Goal: Task Accomplishment & Management: Use online tool/utility

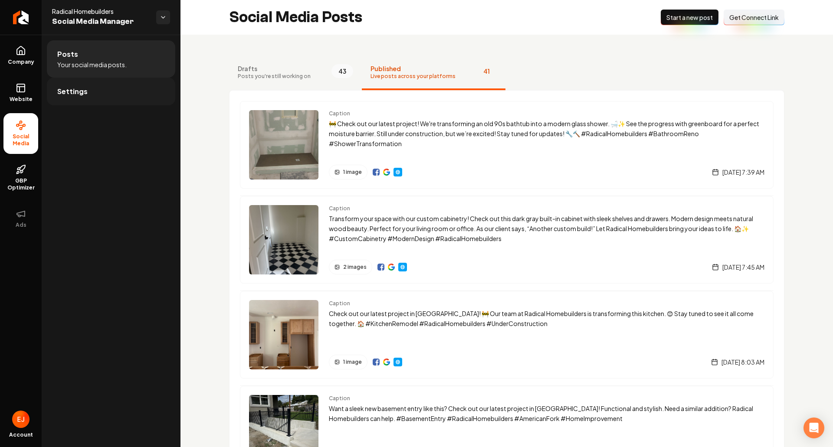
scroll to position [781, 0]
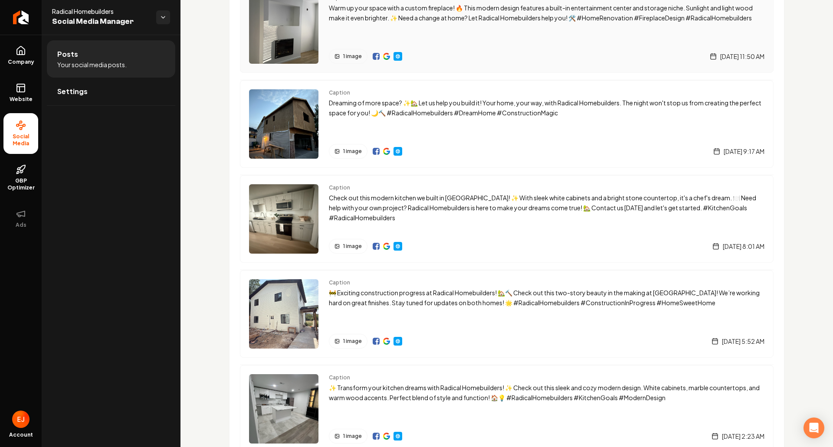
click at [374, 56] on img "Main content area" at bounding box center [376, 56] width 7 height 7
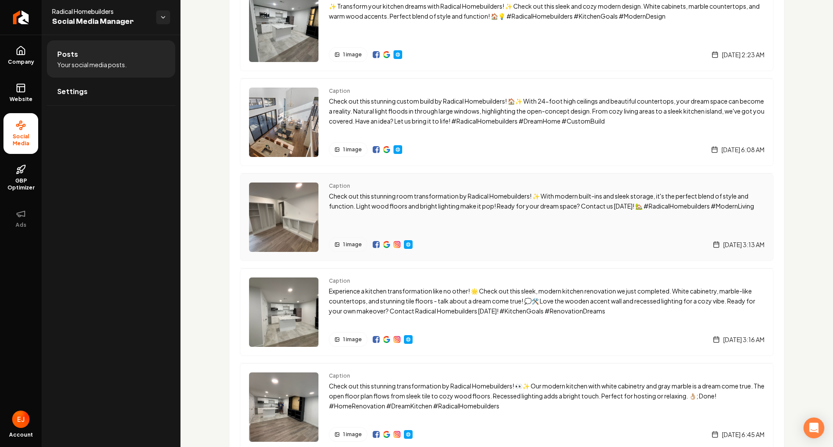
scroll to position [1172, 0]
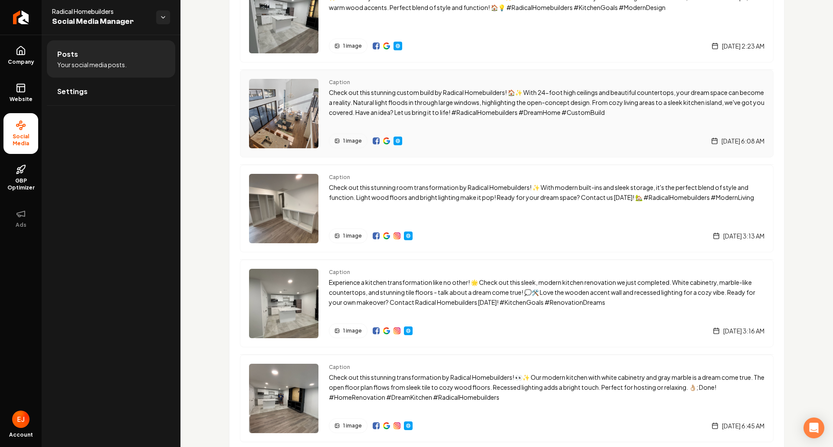
click at [375, 143] on img "Main content area" at bounding box center [376, 141] width 7 height 7
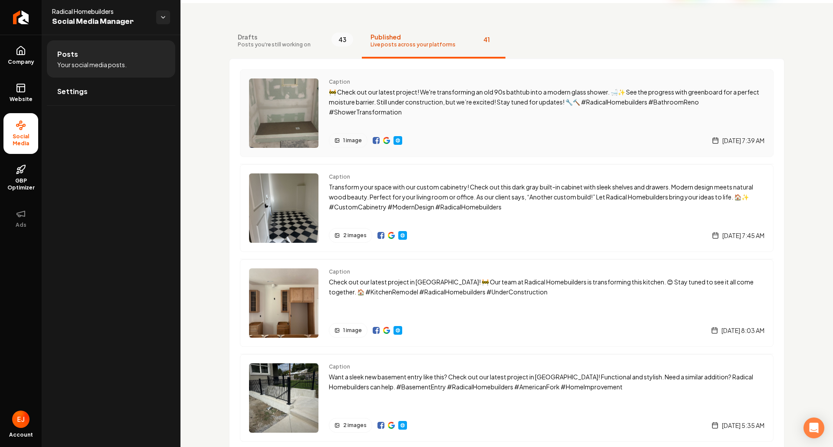
scroll to position [75, 0]
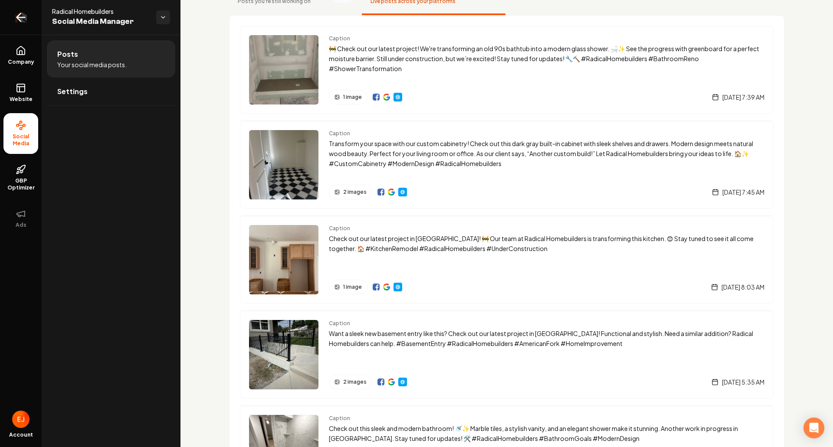
click at [19, 22] on icon "Return to dashboard" at bounding box center [21, 17] width 14 height 14
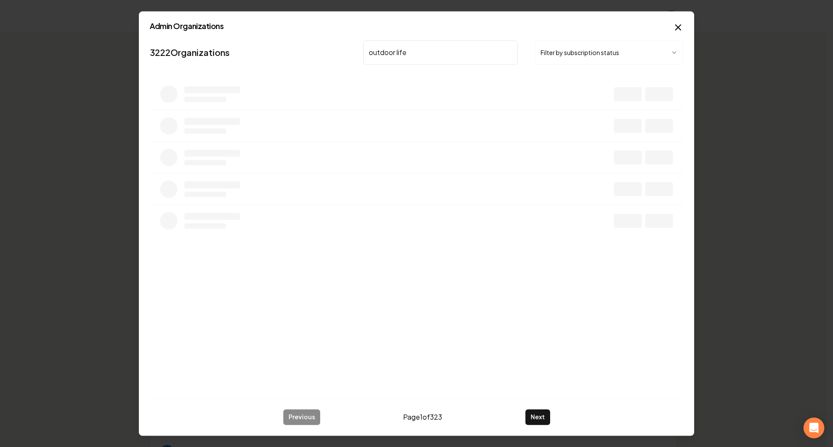
type input "outdoor lifes"
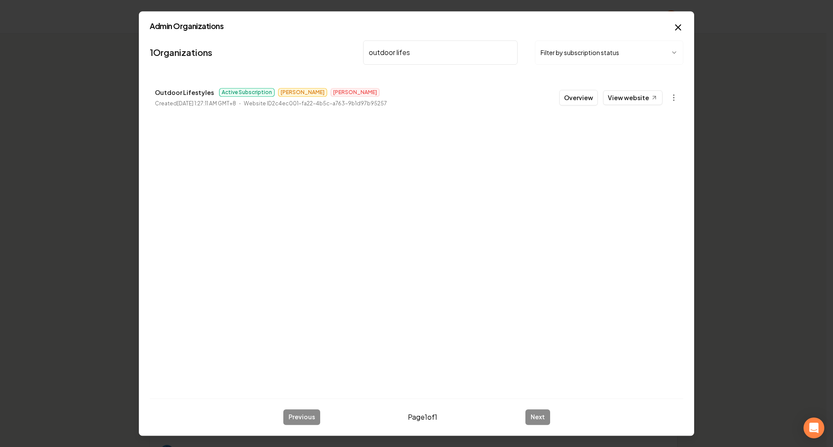
click at [580, 98] on button "Overview" at bounding box center [578, 98] width 39 height 16
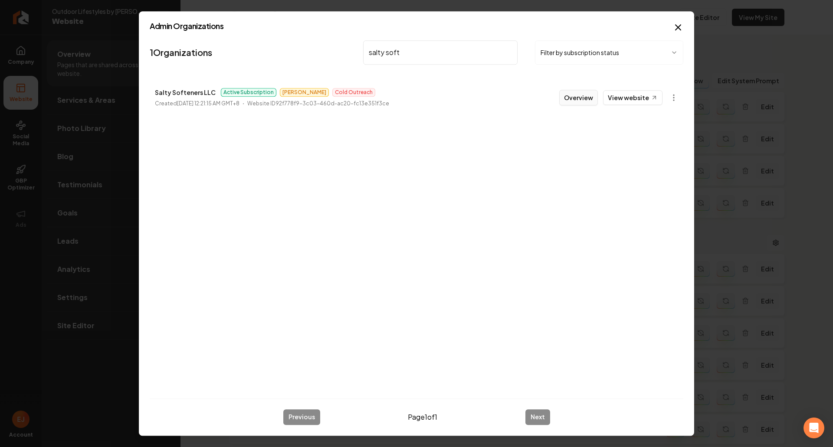
type input "salty soft"
click at [580, 97] on button "Overview" at bounding box center [578, 98] width 39 height 16
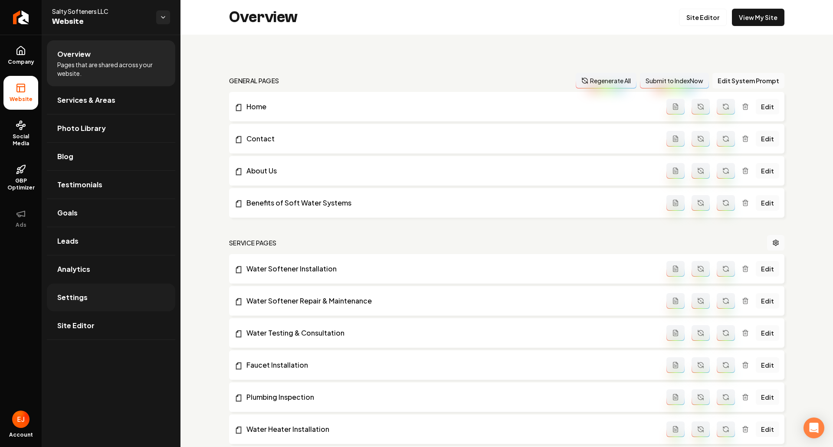
click at [89, 304] on link "Settings" at bounding box center [111, 298] width 128 height 28
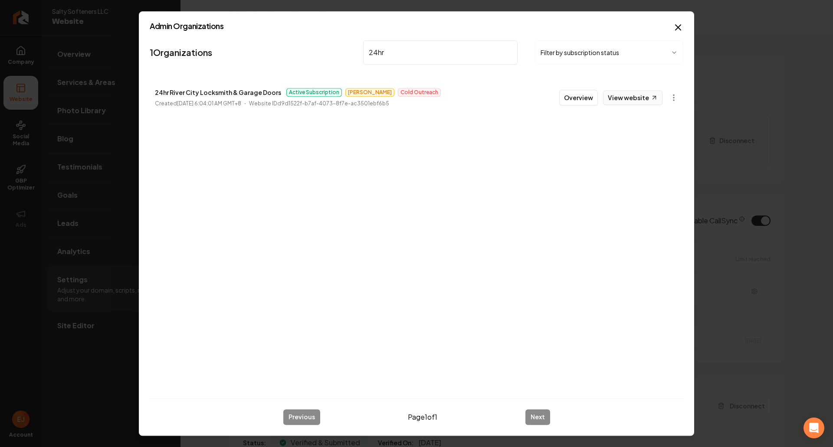
type input "24hr"
click at [618, 99] on link "View website" at bounding box center [632, 97] width 59 height 15
click at [674, 23] on icon "button" at bounding box center [678, 27] width 10 height 10
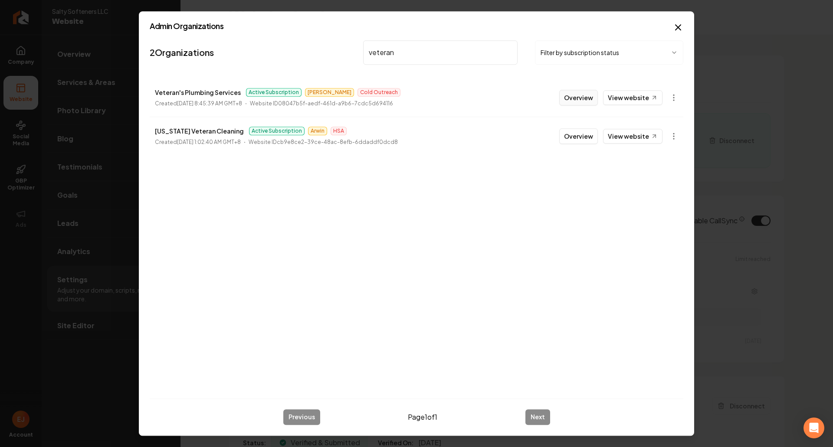
type input "veteran"
click at [585, 97] on button "Overview" at bounding box center [578, 98] width 39 height 16
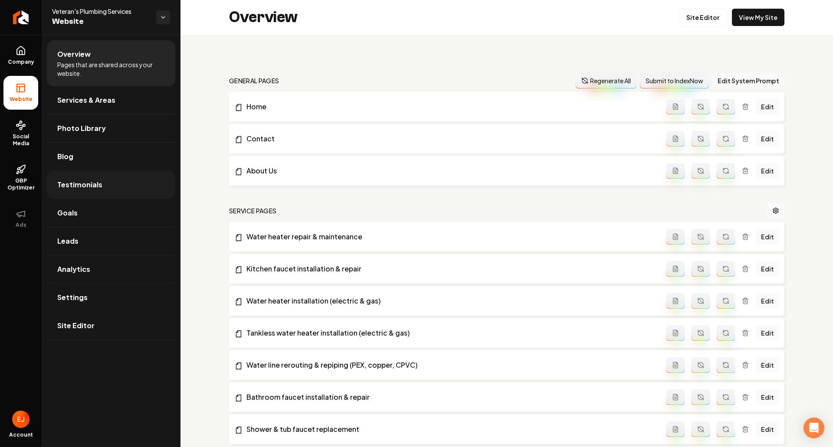
click at [91, 184] on span "Testimonials" at bounding box center [79, 185] width 45 height 10
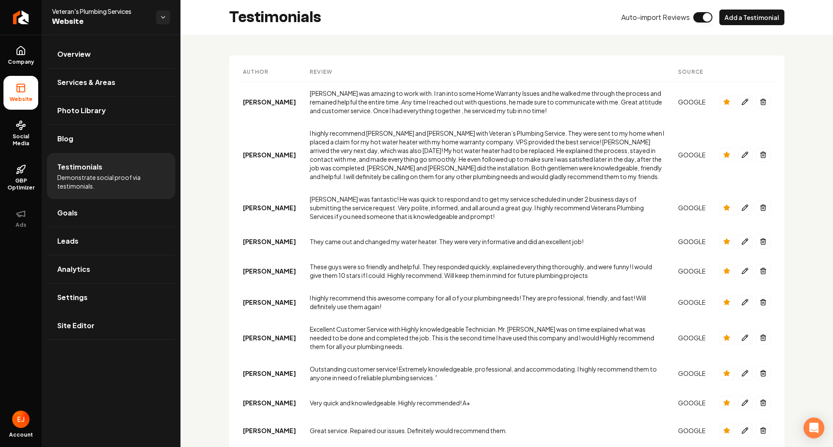
drag, startPoint x: 118, startPoint y: 329, endPoint x: 122, endPoint y: 327, distance: 4.7
click at [119, 329] on link "Site Editor" at bounding box center [111, 326] width 128 height 28
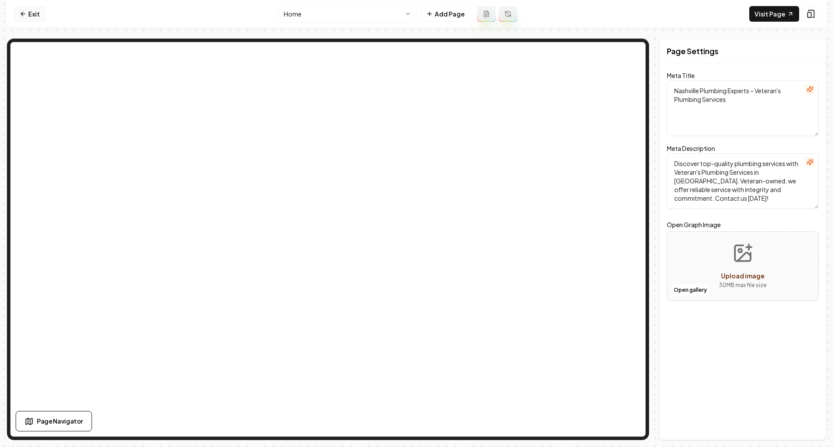
click at [35, 11] on link "Exit" at bounding box center [30, 14] width 32 height 16
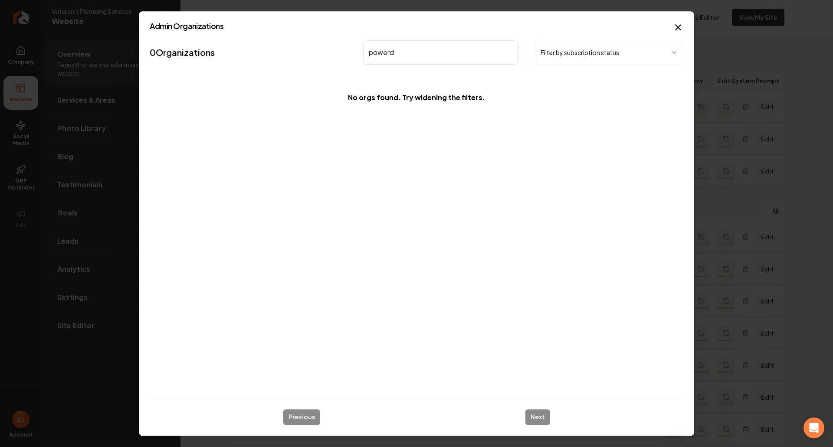
click at [414, 55] on input "powerd" at bounding box center [440, 52] width 155 height 24
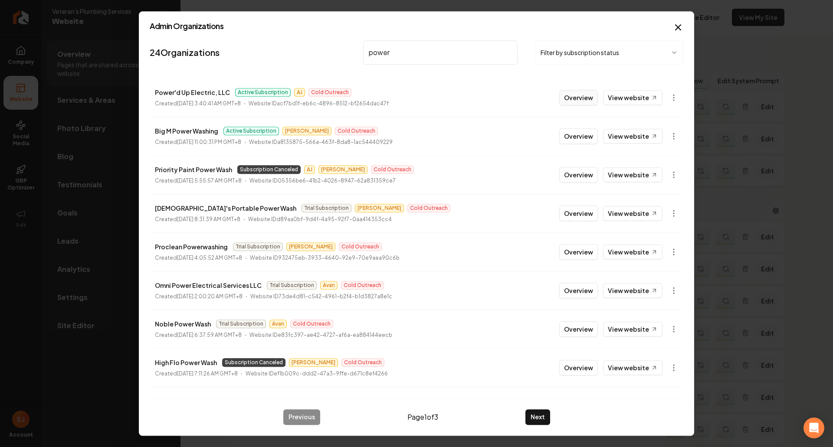
type input "power"
click at [572, 99] on button "Overview" at bounding box center [578, 98] width 39 height 16
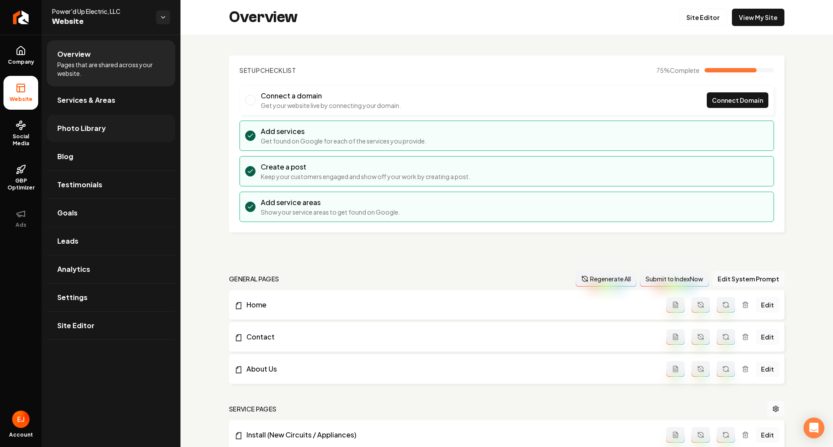
click at [111, 132] on link "Photo Library" at bounding box center [111, 129] width 128 height 28
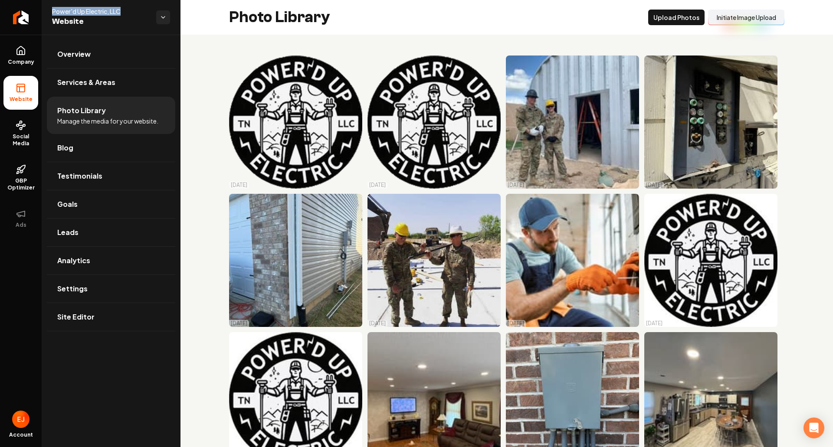
drag, startPoint x: 130, startPoint y: 12, endPoint x: 53, endPoint y: 13, distance: 77.7
click at [53, 13] on span "Power'd Up Electric, LLC" at bounding box center [100, 11] width 97 height 9
copy span "Power'd Up Electric, LLC"
click at [112, 66] on link "Overview" at bounding box center [111, 54] width 128 height 28
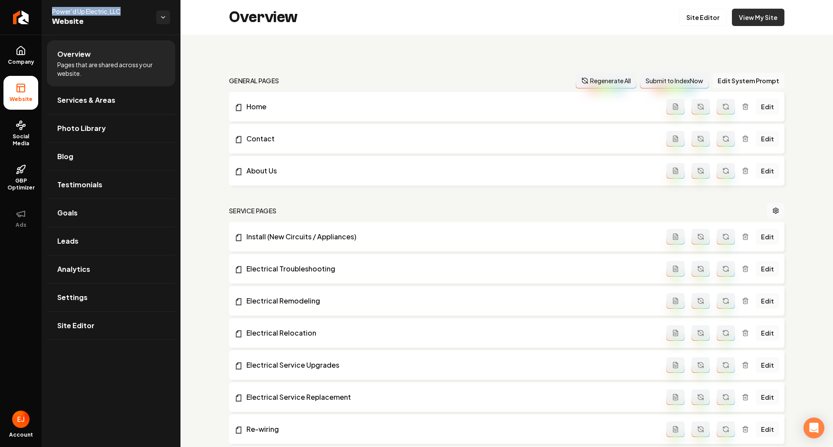
click at [756, 21] on link "View My Site" at bounding box center [758, 17] width 53 height 17
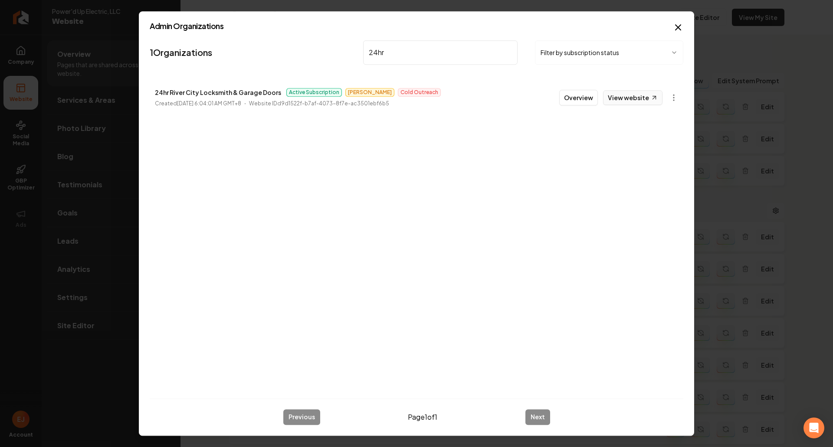
type input "24hr"
click at [629, 101] on link "View website" at bounding box center [632, 97] width 59 height 15
click at [579, 96] on button "Overview" at bounding box center [578, 98] width 39 height 16
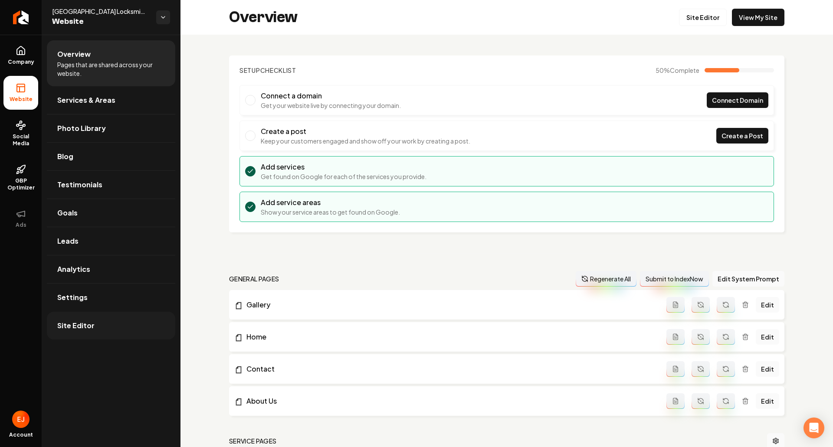
click at [110, 326] on link "Site Editor" at bounding box center [111, 326] width 128 height 28
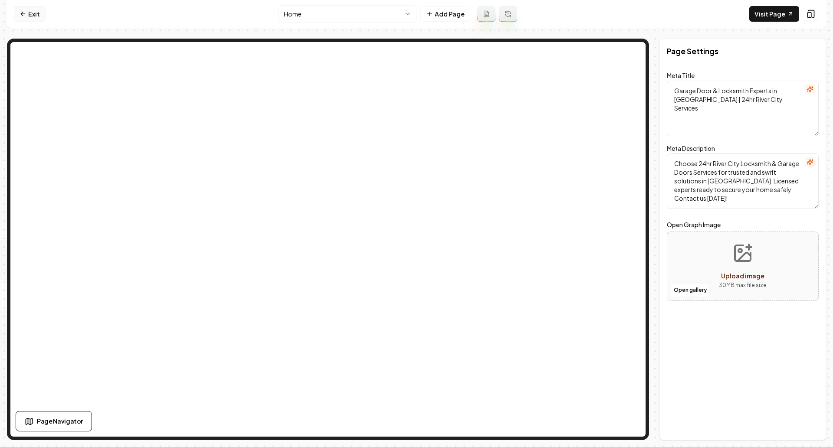
click at [36, 12] on link "Exit" at bounding box center [30, 14] width 32 height 16
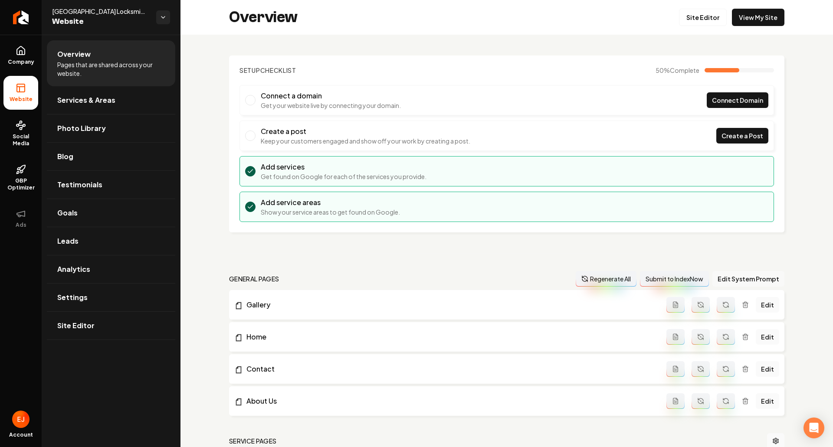
click at [742, 281] on button "Edit System Prompt" at bounding box center [749, 279] width 72 height 16
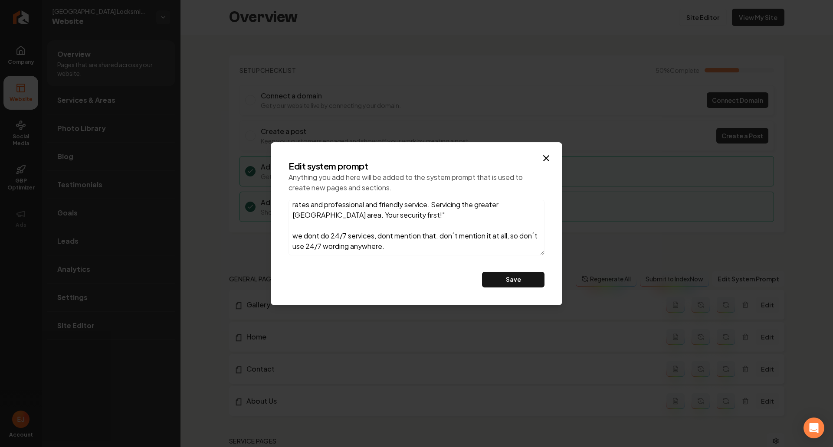
scroll to position [56, 0]
click at [550, 156] on icon "button" at bounding box center [546, 158] width 10 height 10
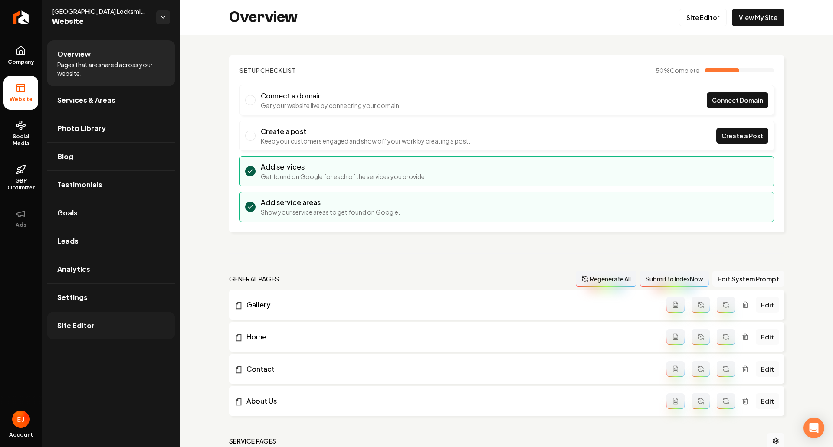
click at [91, 327] on span "Site Editor" at bounding box center [75, 326] width 37 height 10
